Goal: Task Accomplishment & Management: Manage account settings

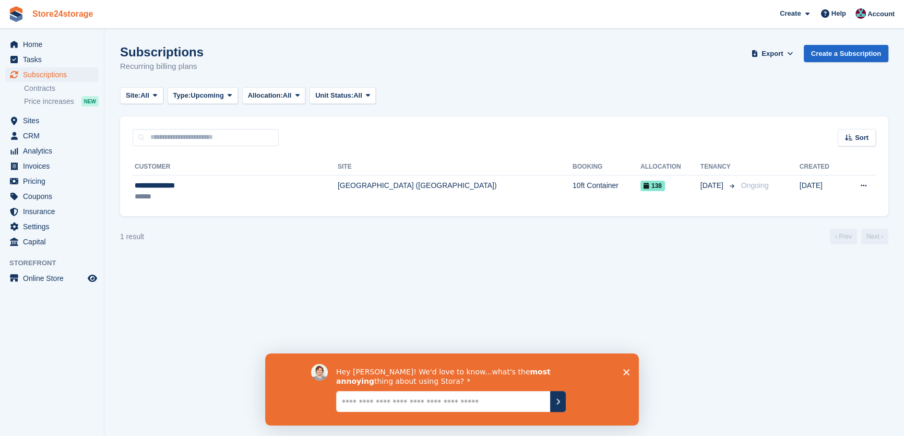
click at [80, 14] on link "Store24storage" at bounding box center [62, 13] width 69 height 17
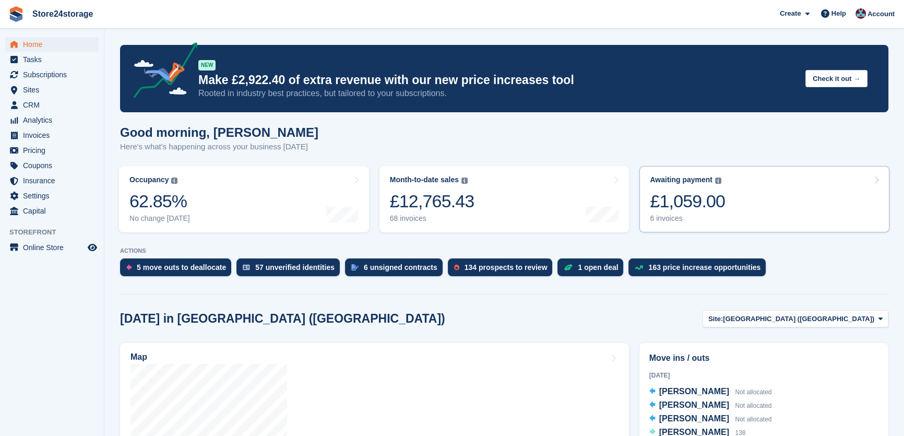
click at [799, 191] on link "Awaiting payment The total outstanding balance on all open invoices. £1,059.00 …" at bounding box center [764, 199] width 250 height 66
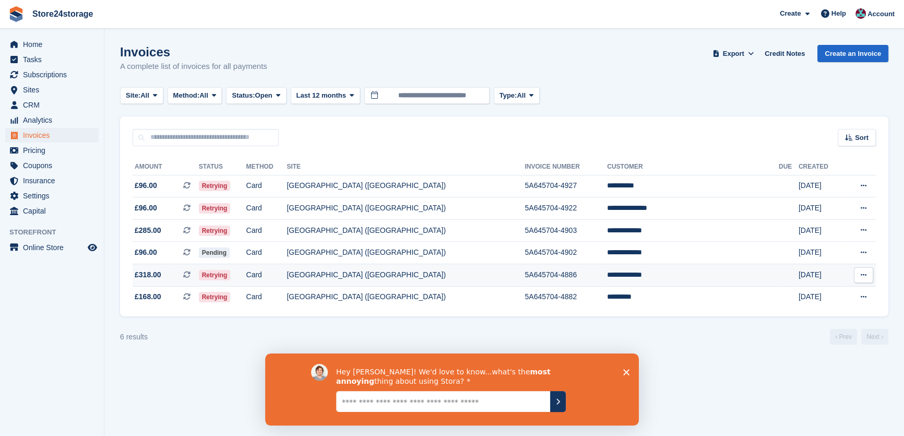
click at [681, 274] on td "**********" at bounding box center [693, 275] width 172 height 22
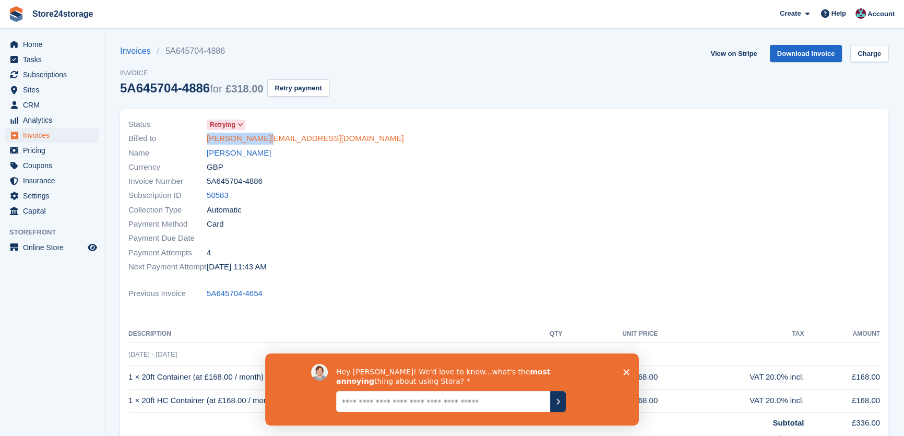
drag, startPoint x: 268, startPoint y: 144, endPoint x: 206, endPoint y: 142, distance: 61.6
click at [206, 142] on div "Billed to bruce@tn25.net" at bounding box center [313, 139] width 370 height 14
copy link "bruce@tn25.net"
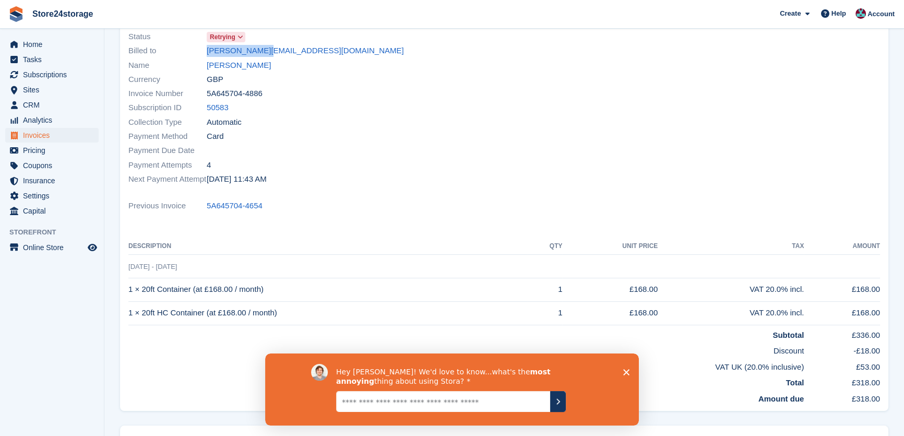
scroll to position [94, 0]
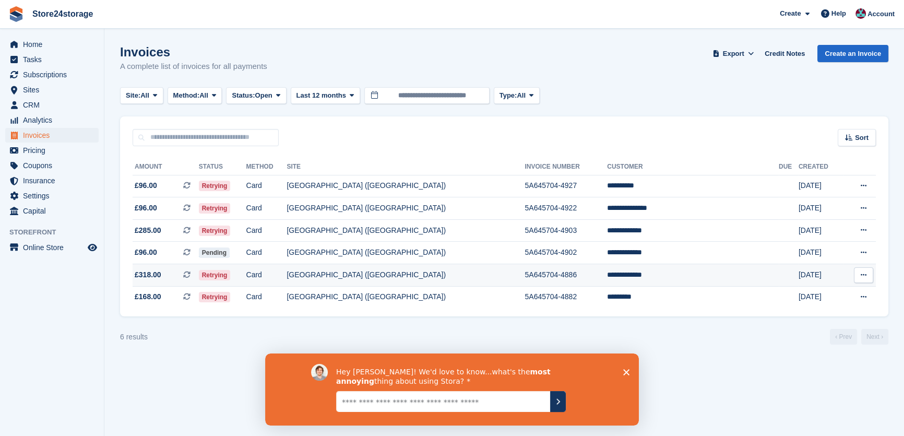
click at [668, 274] on td "**********" at bounding box center [693, 275] width 172 height 22
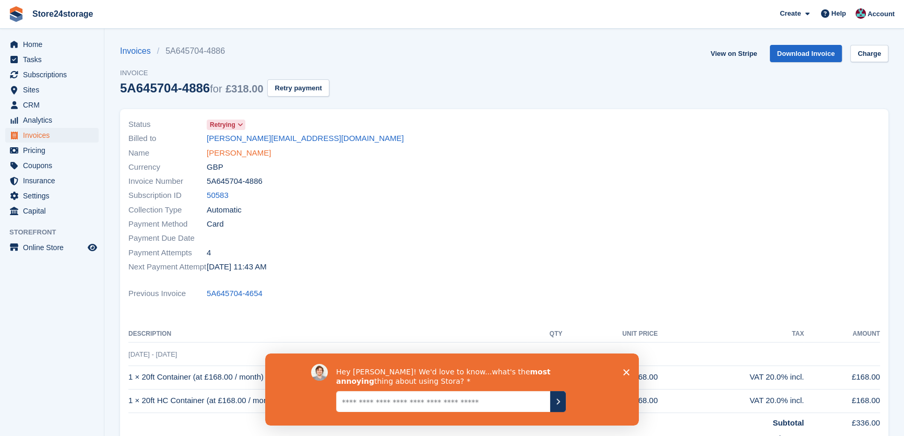
click at [221, 153] on link "Bruce Clinton" at bounding box center [239, 153] width 64 height 12
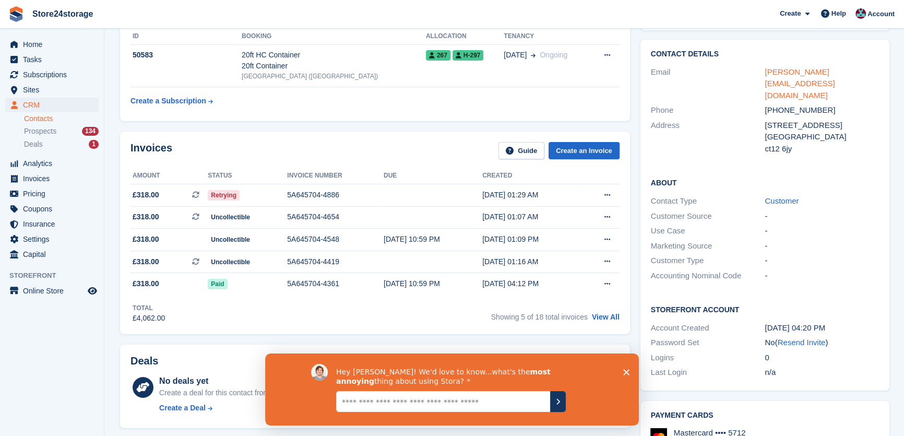
scroll to position [16, 0]
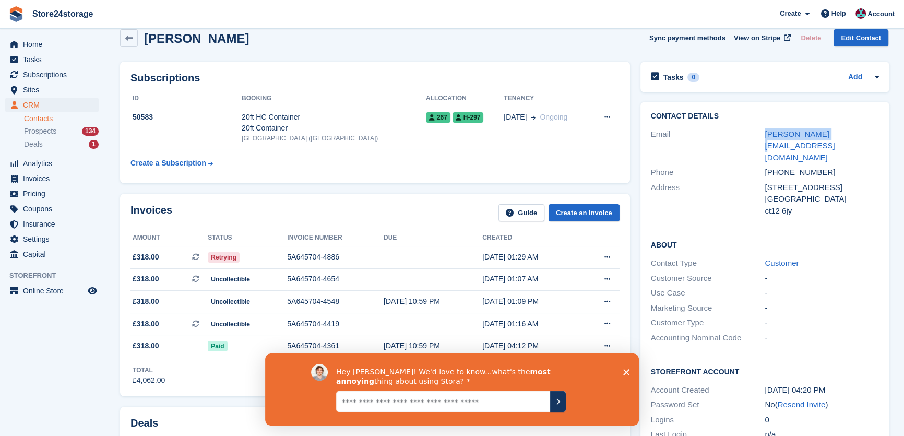
drag, startPoint x: 827, startPoint y: 133, endPoint x: 718, endPoint y: 139, distance: 109.3
click at [718, 139] on div "Email bruce@tn25.net" at bounding box center [765, 146] width 228 height 39
copy div "bruce@tn25.net"
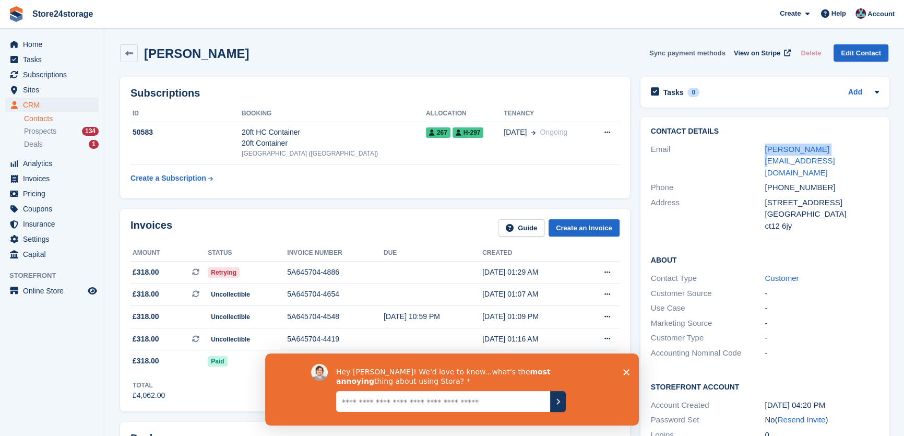
scroll to position [0, 0]
click at [60, 73] on span "Subscriptions" at bounding box center [54, 74] width 63 height 15
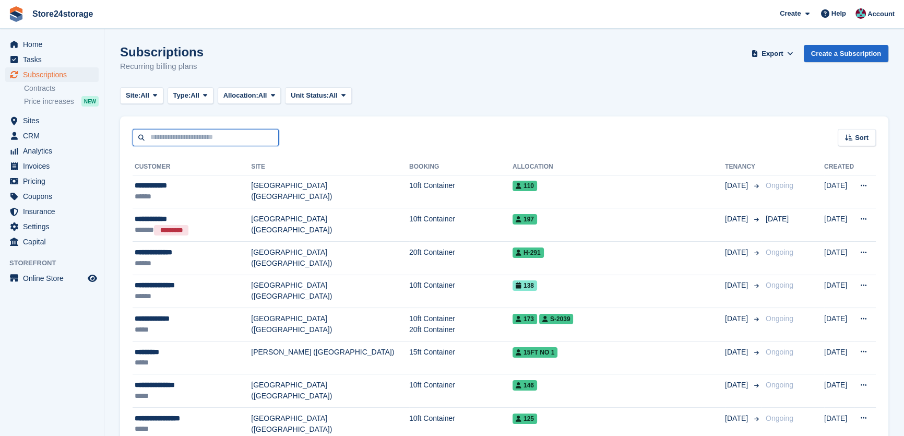
click at [205, 137] on input "text" at bounding box center [206, 137] width 146 height 17
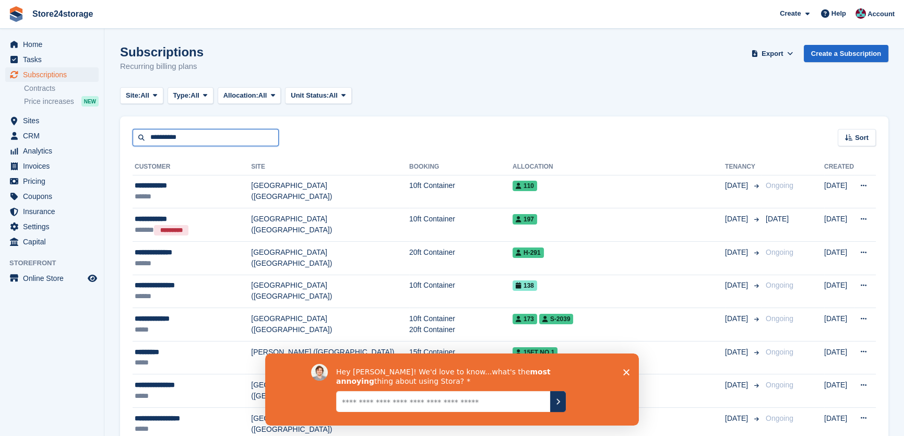
type input "**********"
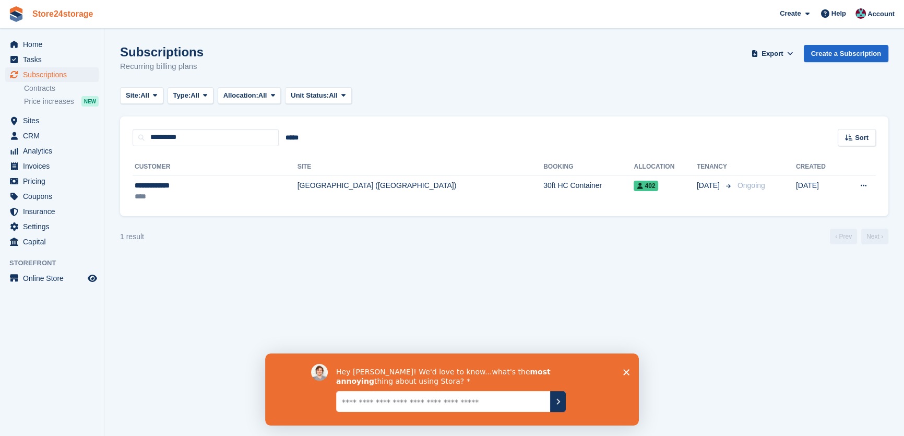
click at [55, 5] on link "Store24storage" at bounding box center [62, 13] width 69 height 17
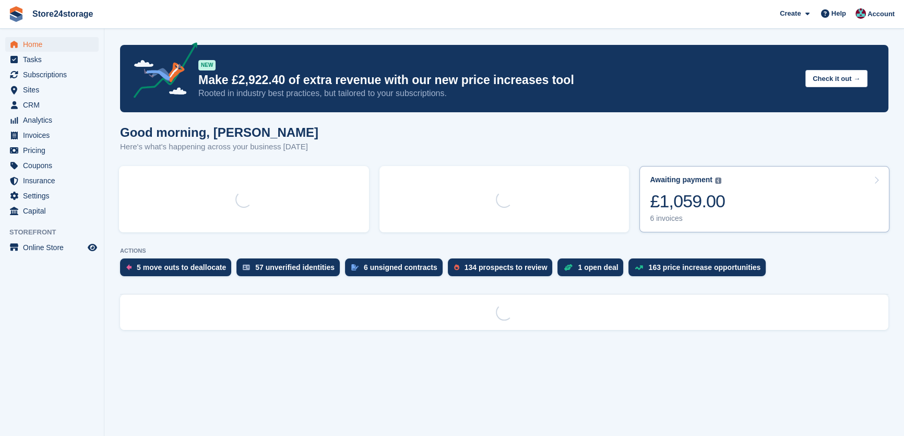
click at [752, 191] on link "Awaiting payment The total outstanding balance on all open invoices. £1,059.00 …" at bounding box center [764, 199] width 250 height 66
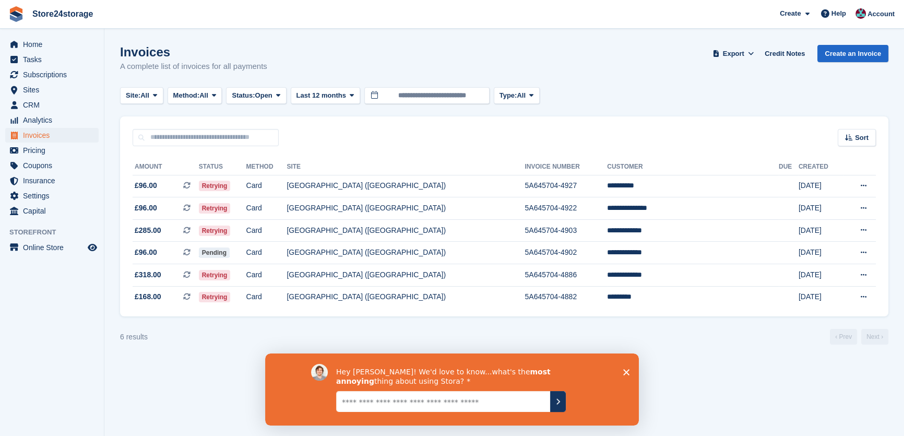
click at [630, 367] on div "Hey George! We'd love to know...what's the most annoying thing about using Stor…" at bounding box center [452, 389] width 374 height 72
click at [627, 371] on polygon "Close survey" at bounding box center [626, 372] width 6 height 6
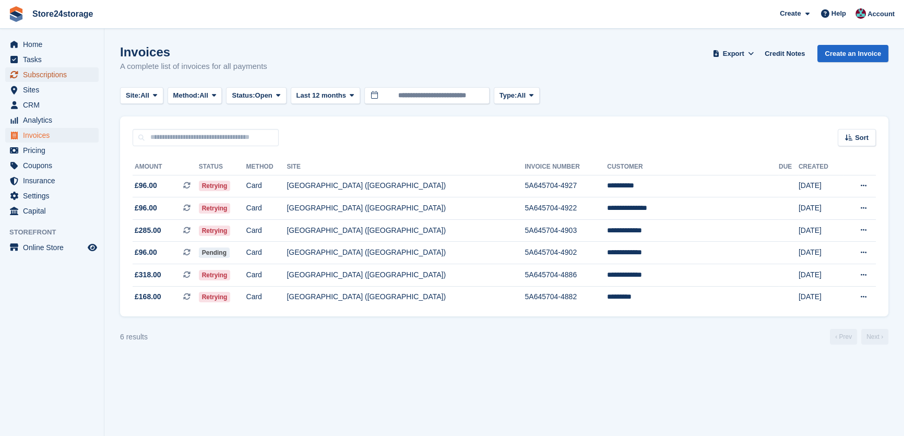
click at [42, 78] on span "Subscriptions" at bounding box center [54, 74] width 63 height 15
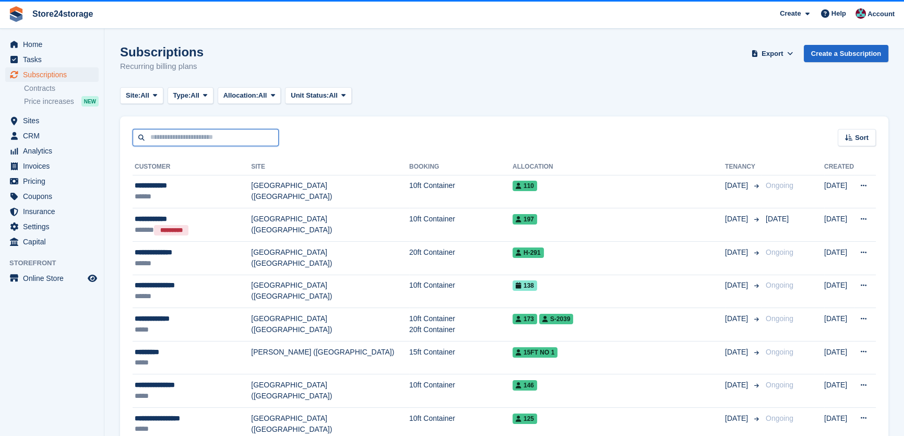
click at [195, 144] on input "text" at bounding box center [206, 137] width 146 height 17
type input "****"
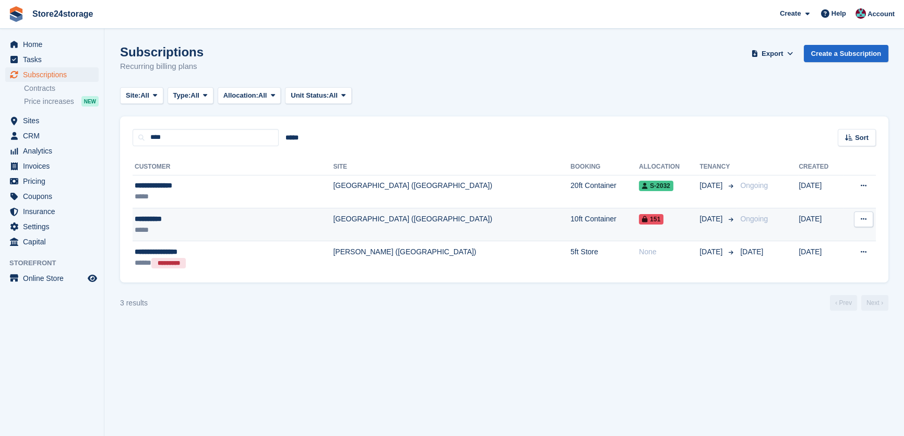
click at [223, 224] on div "*****" at bounding box center [201, 229] width 133 height 11
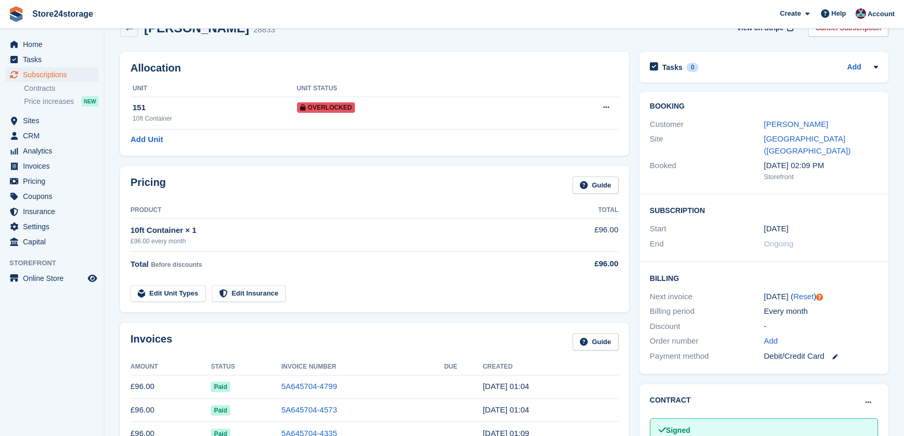
scroll to position [31, 0]
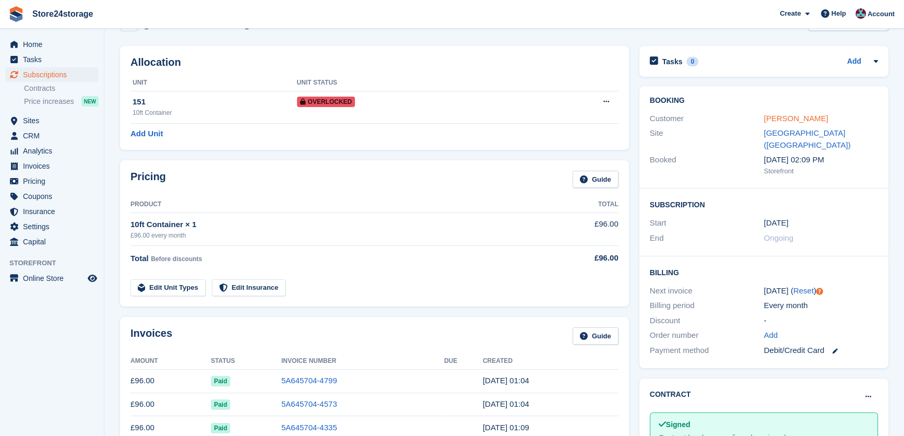
click at [787, 121] on link "[PERSON_NAME]" at bounding box center [796, 118] width 64 height 9
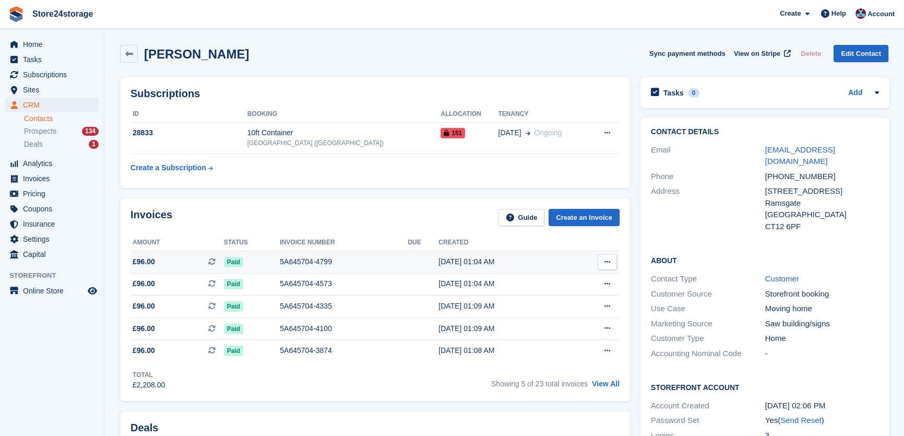
click at [607, 259] on icon at bounding box center [607, 261] width 6 height 7
click at [563, 297] on p "View on Stripe" at bounding box center [566, 297] width 91 height 17
click at [392, 271] on td "5A645704-4799" at bounding box center [344, 262] width 128 height 22
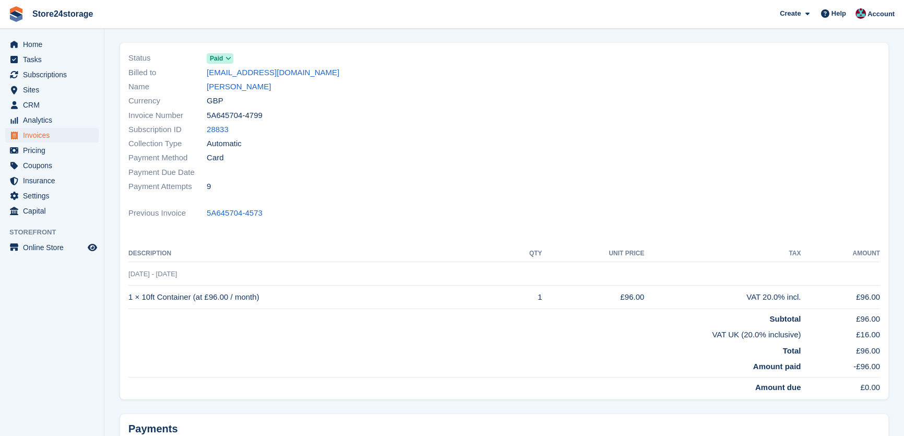
scroll to position [172, 0]
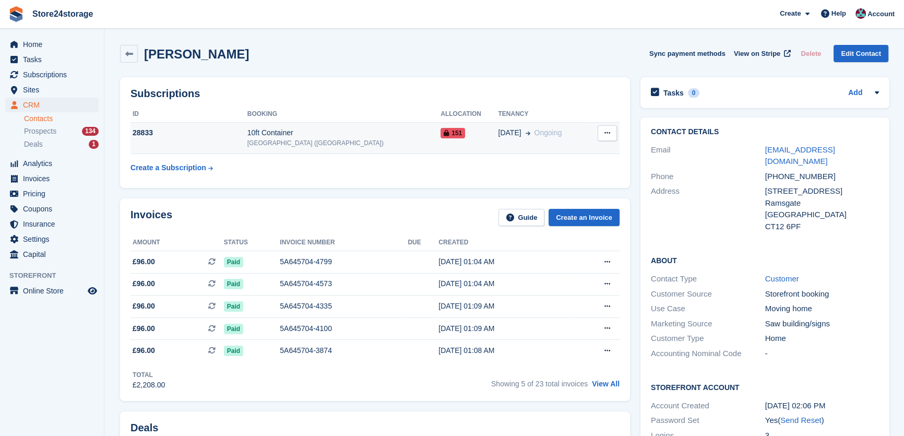
click at [599, 128] on button at bounding box center [607, 133] width 19 height 16
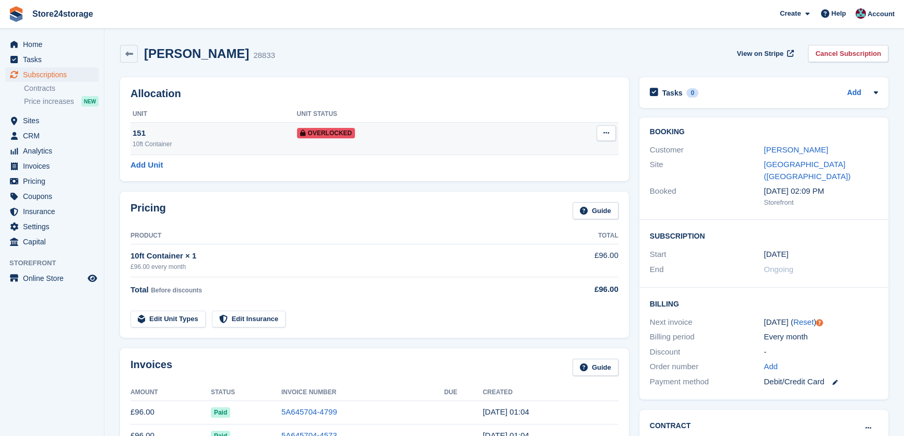
click at [602, 135] on button at bounding box center [606, 133] width 19 height 16
click at [580, 149] on p "Remove Overlock" at bounding box center [565, 154] width 91 height 14
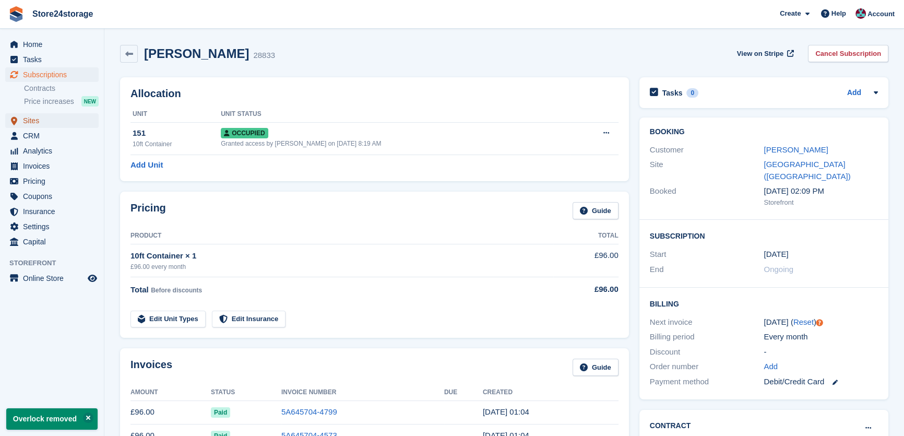
click at [40, 123] on span "Sites" at bounding box center [54, 120] width 63 height 15
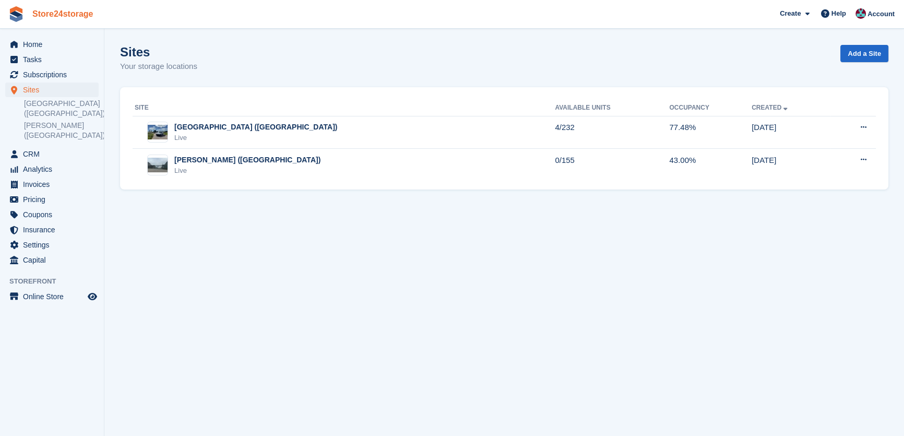
click at [86, 13] on link "Store24storage" at bounding box center [62, 13] width 69 height 17
